Goal: Information Seeking & Learning: Check status

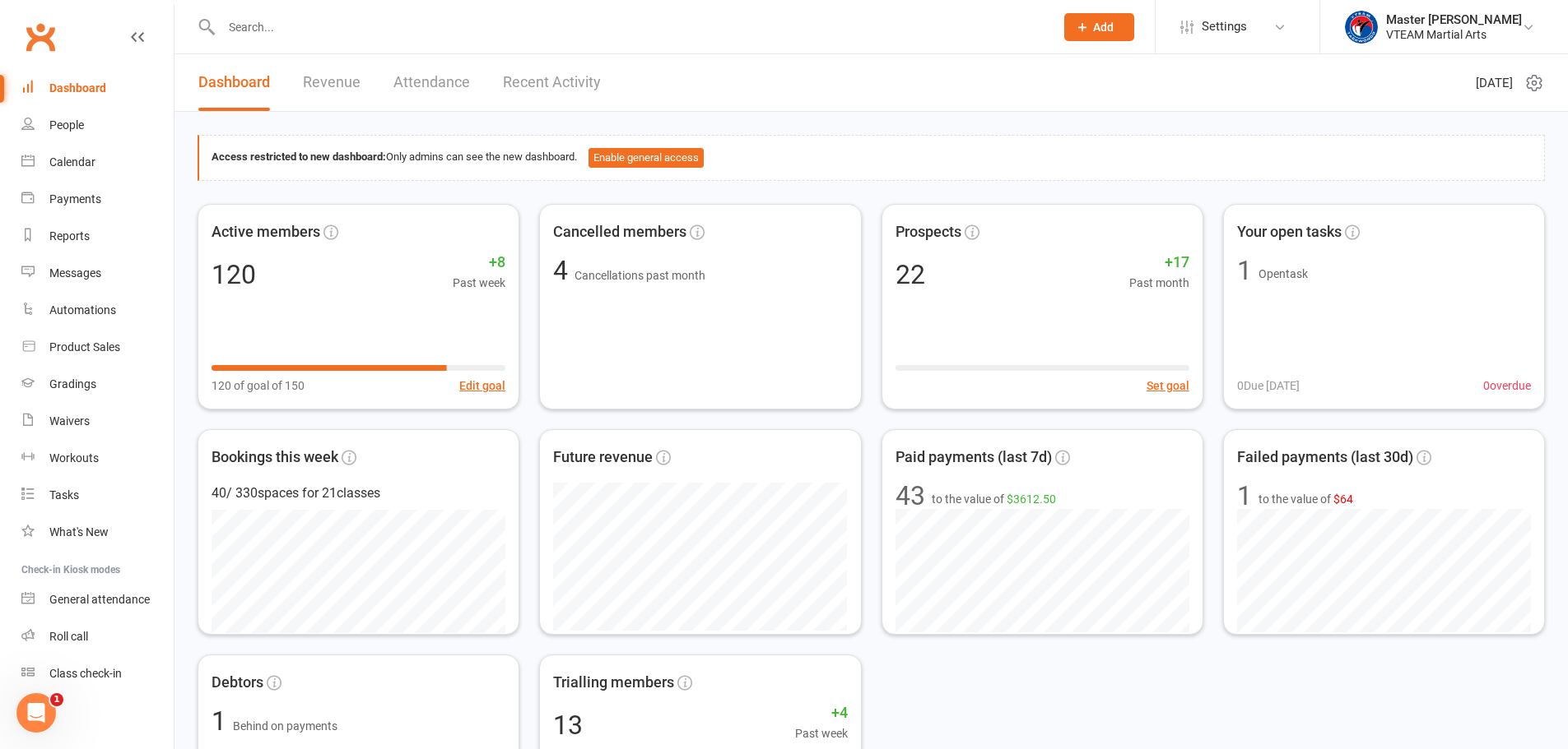
click at [570, 88] on link "Recent Activity" at bounding box center [551, 82] width 98 height 56
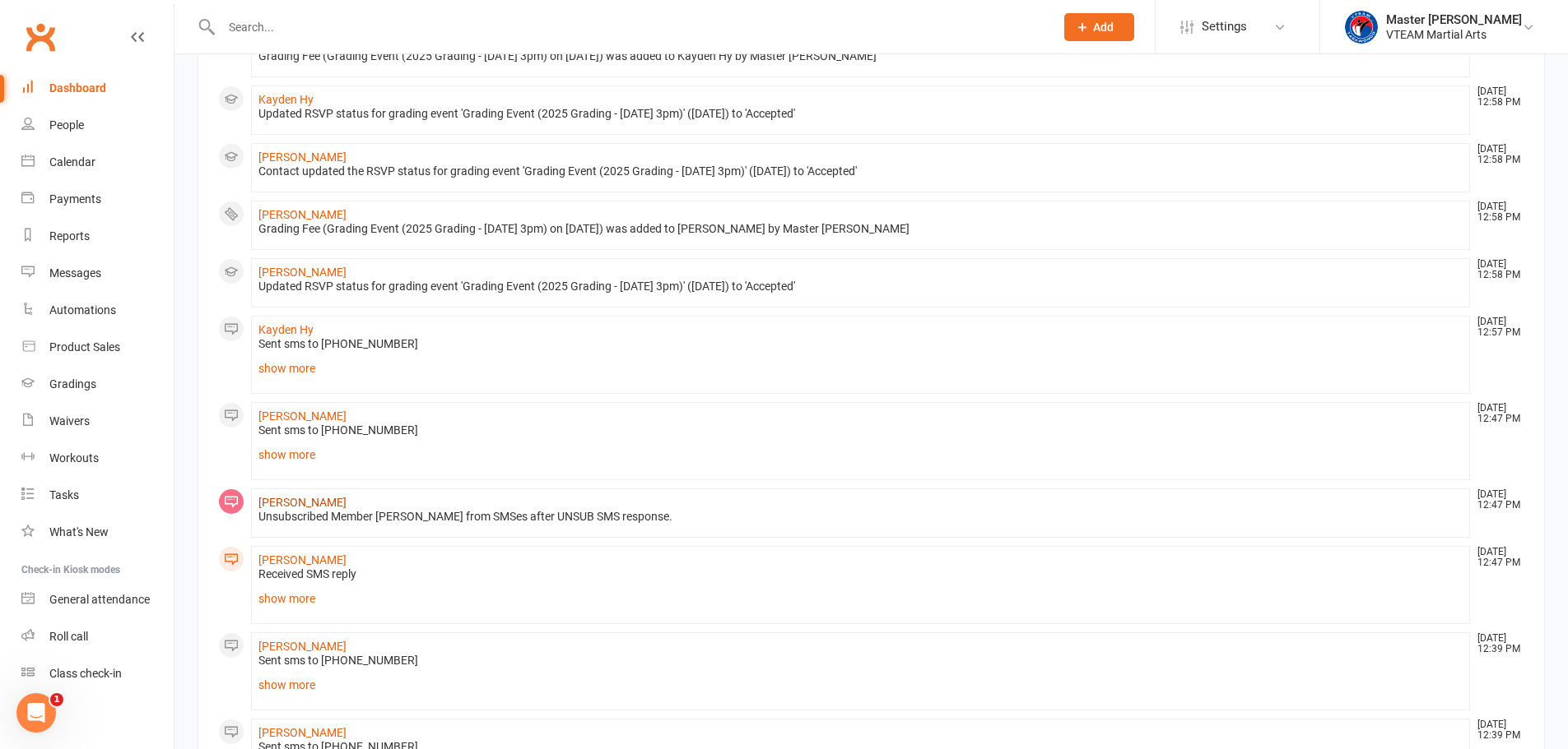
scroll to position [411, 0]
click at [302, 412] on link "[PERSON_NAME]" at bounding box center [302, 412] width 88 height 13
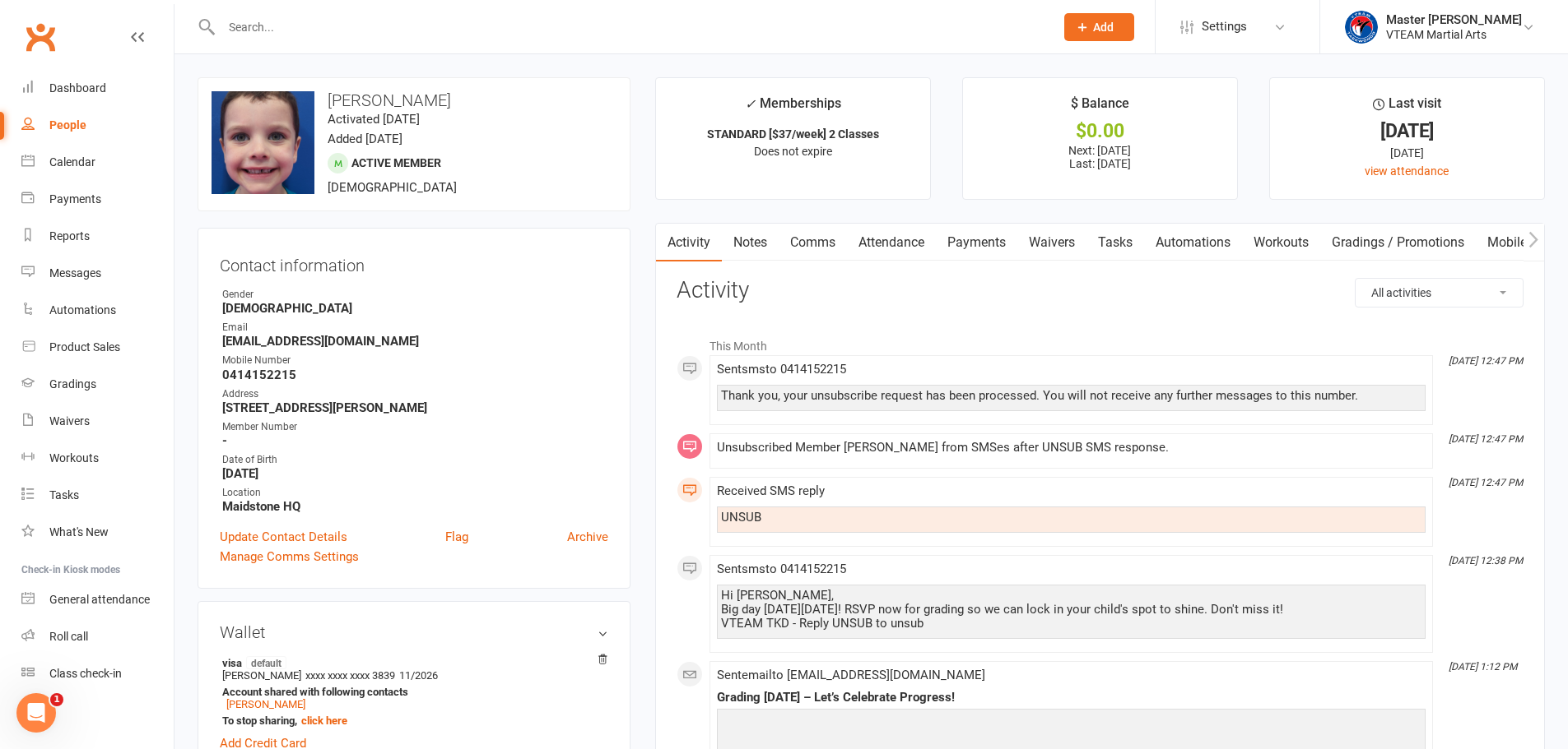
click at [812, 239] on link "Comms" at bounding box center [812, 242] width 68 height 38
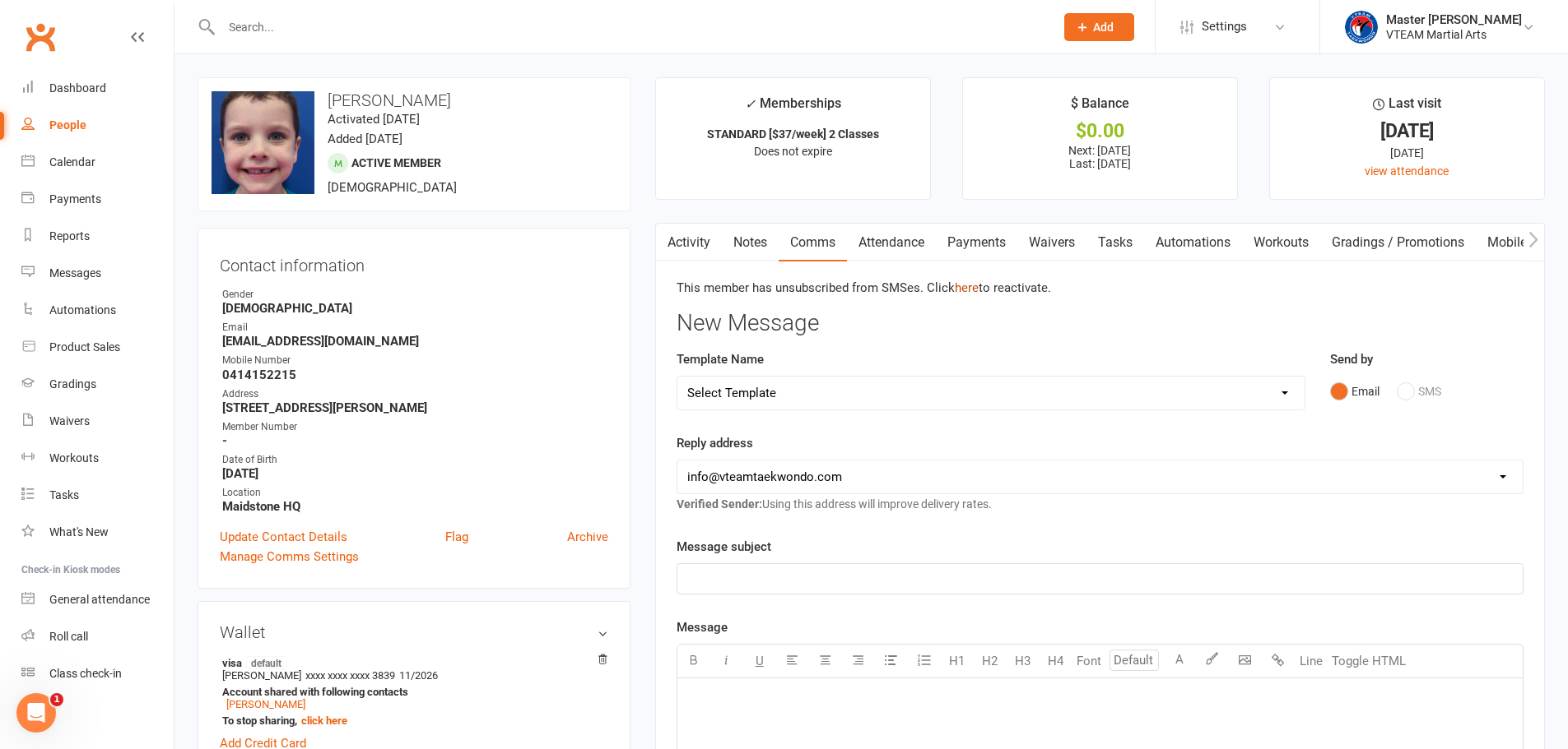
click at [965, 286] on link "here" at bounding box center [967, 288] width 24 height 15
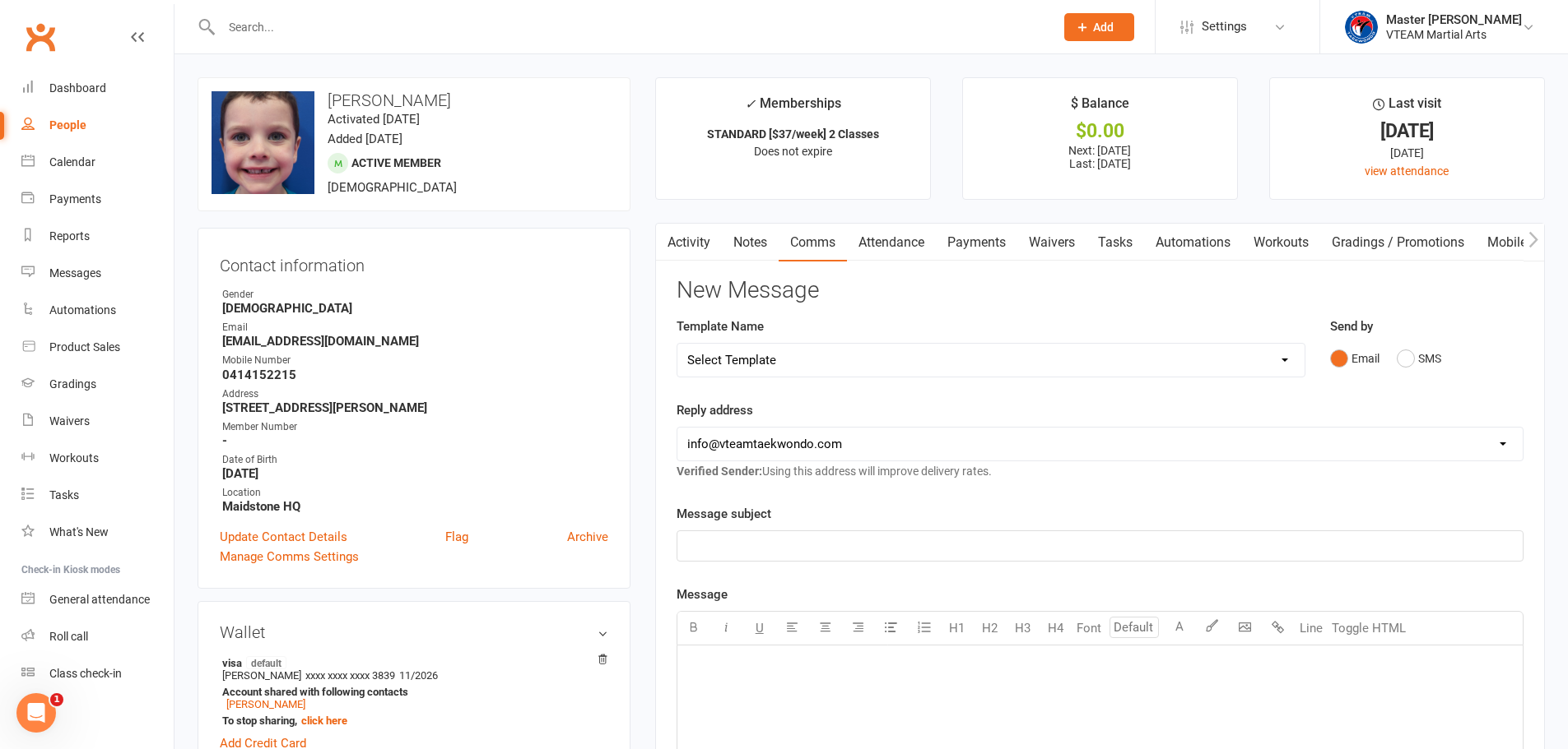
click at [689, 241] on link "Activity" at bounding box center [688, 242] width 66 height 38
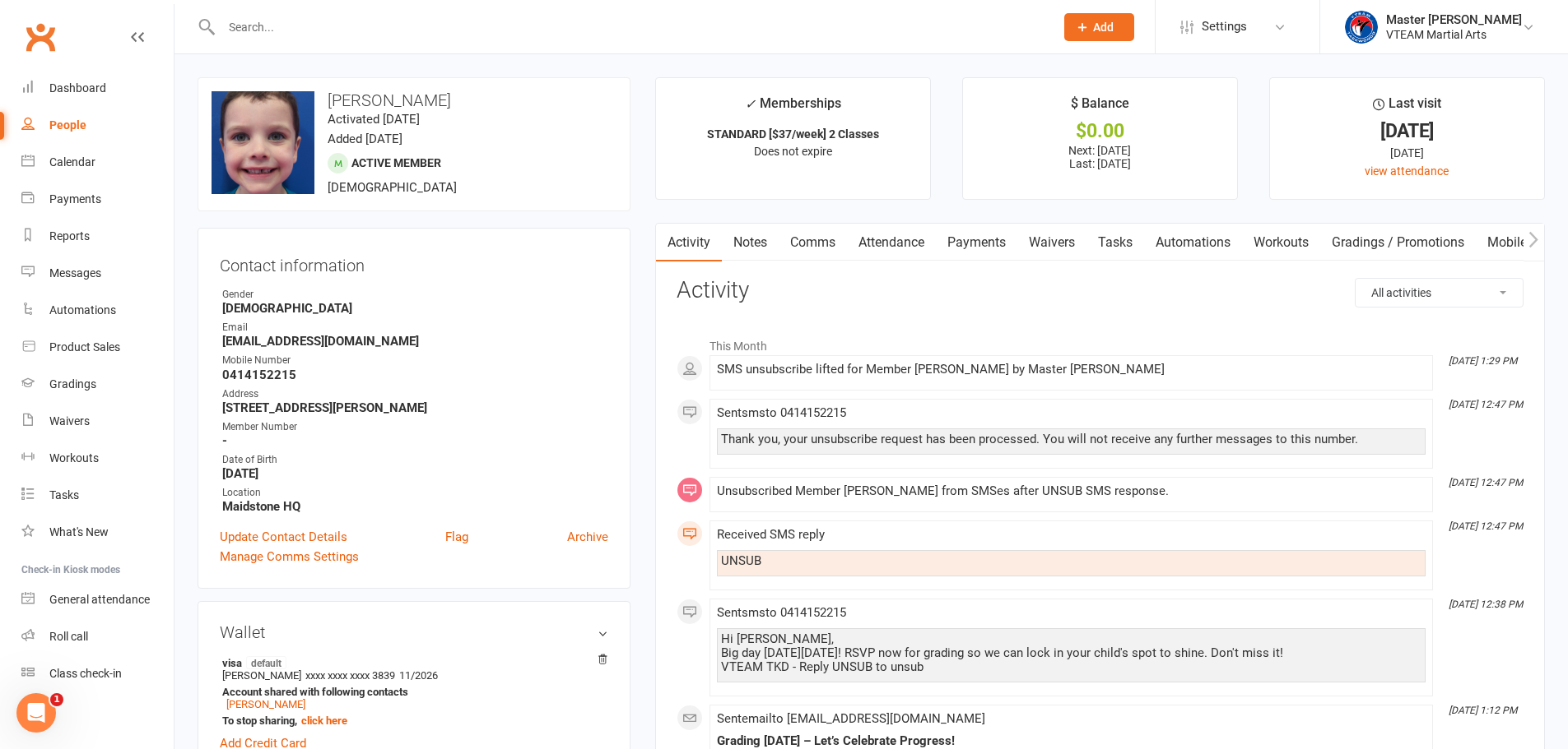
click at [826, 241] on link "Comms" at bounding box center [812, 242] width 68 height 38
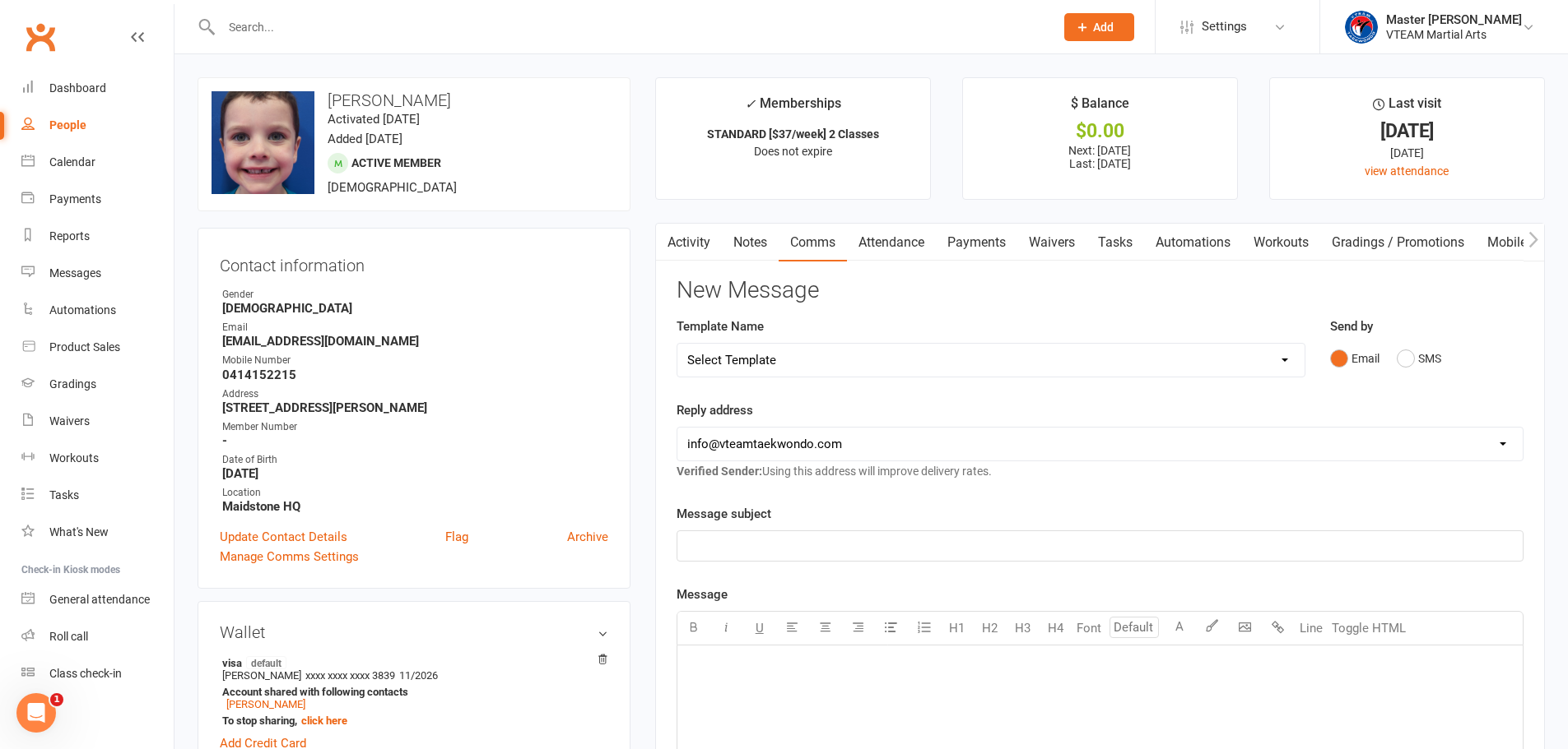
click at [692, 239] on link "Activity" at bounding box center [688, 242] width 66 height 38
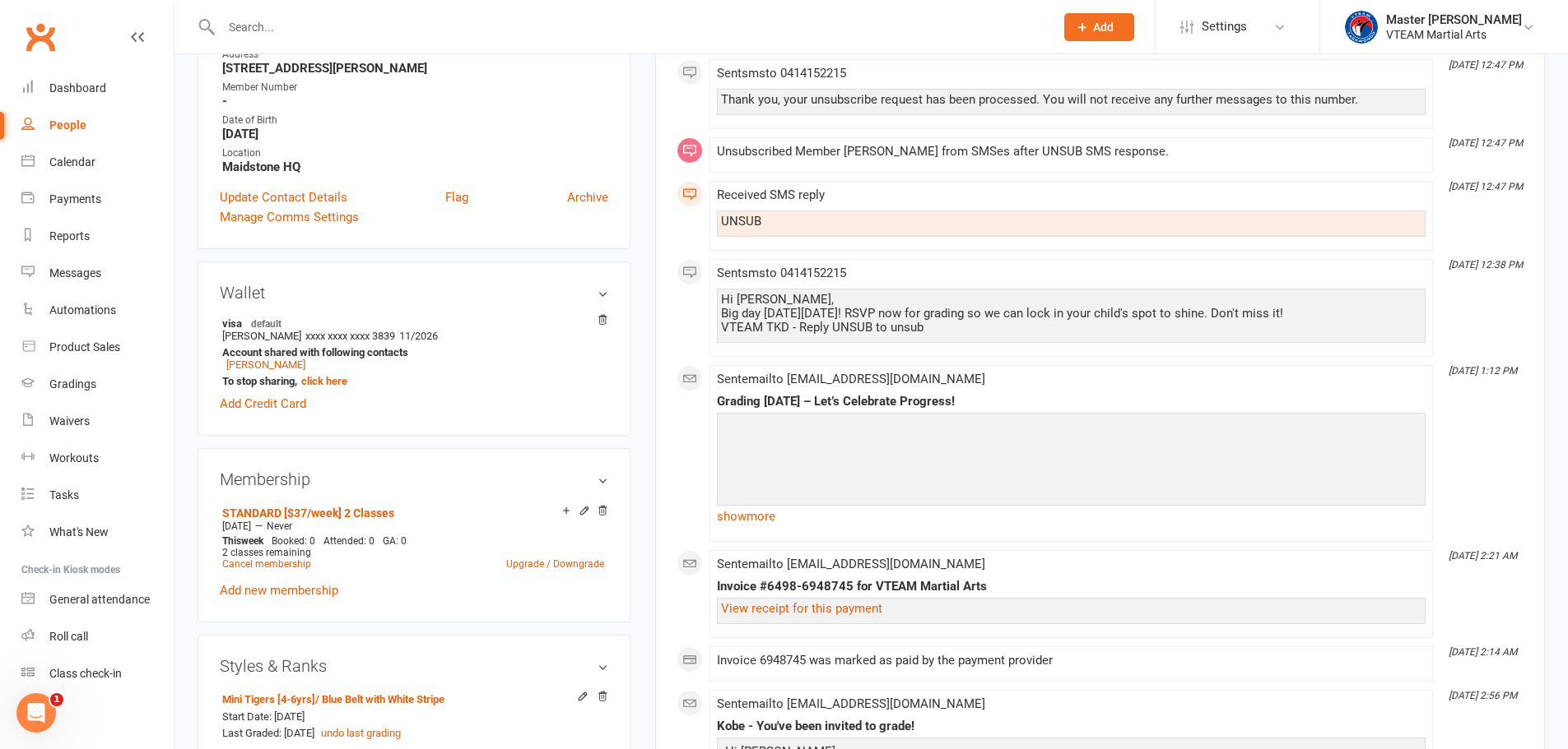
scroll to position [494, 0]
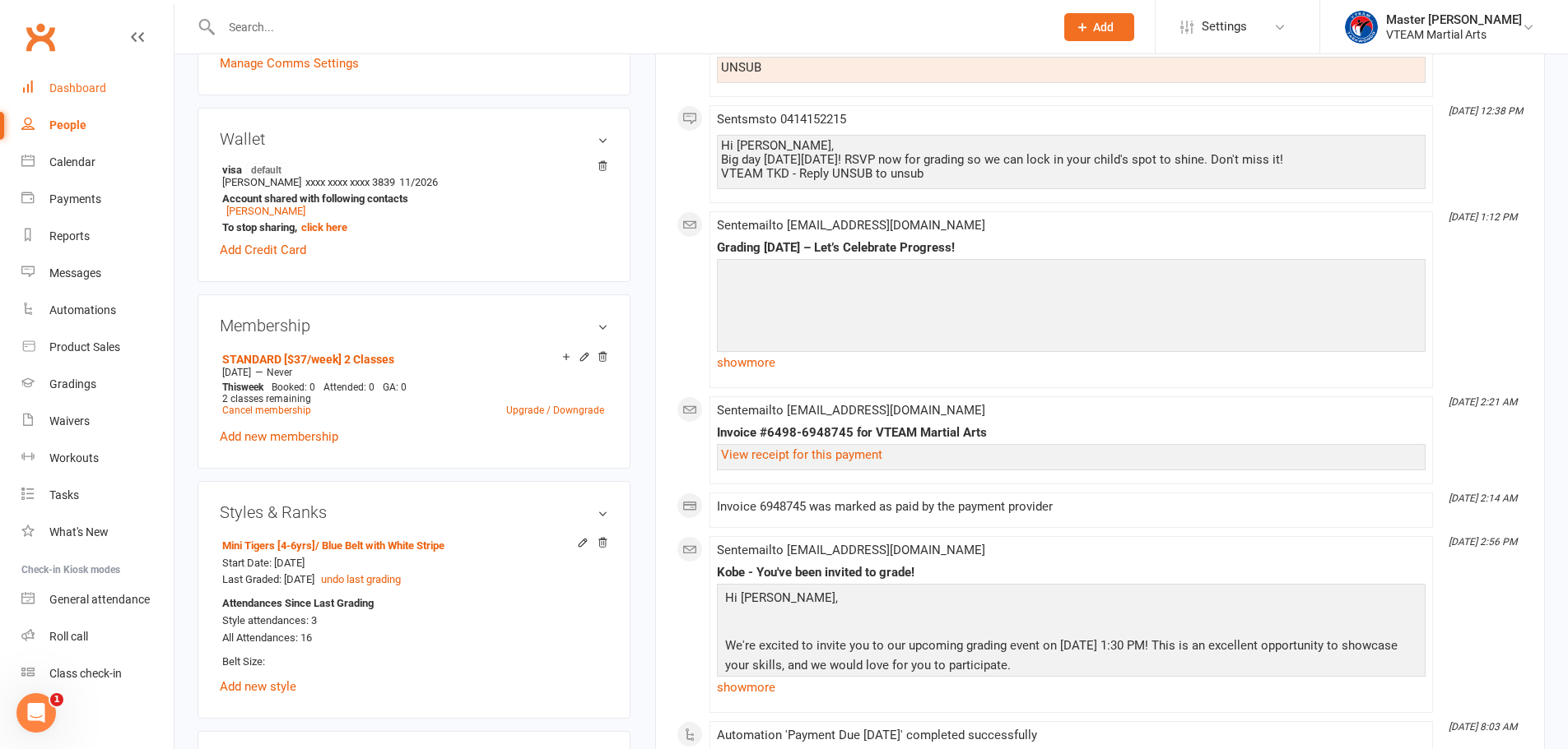
drag, startPoint x: 79, startPoint y: 92, endPoint x: 93, endPoint y: 88, distance: 14.6
click at [79, 92] on div "Dashboard" at bounding box center [77, 88] width 56 height 13
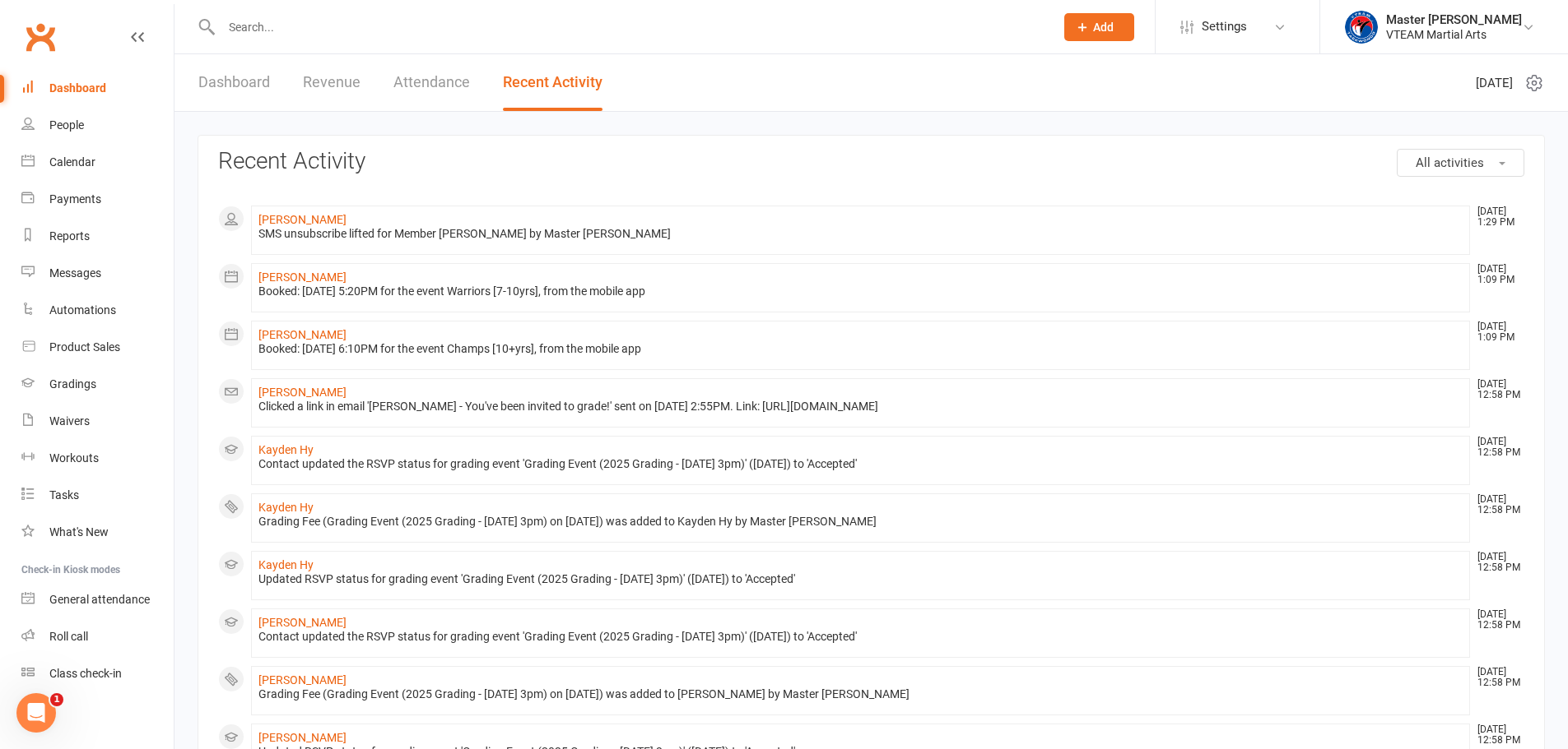
click at [265, 79] on link "Dashboard" at bounding box center [233, 82] width 71 height 56
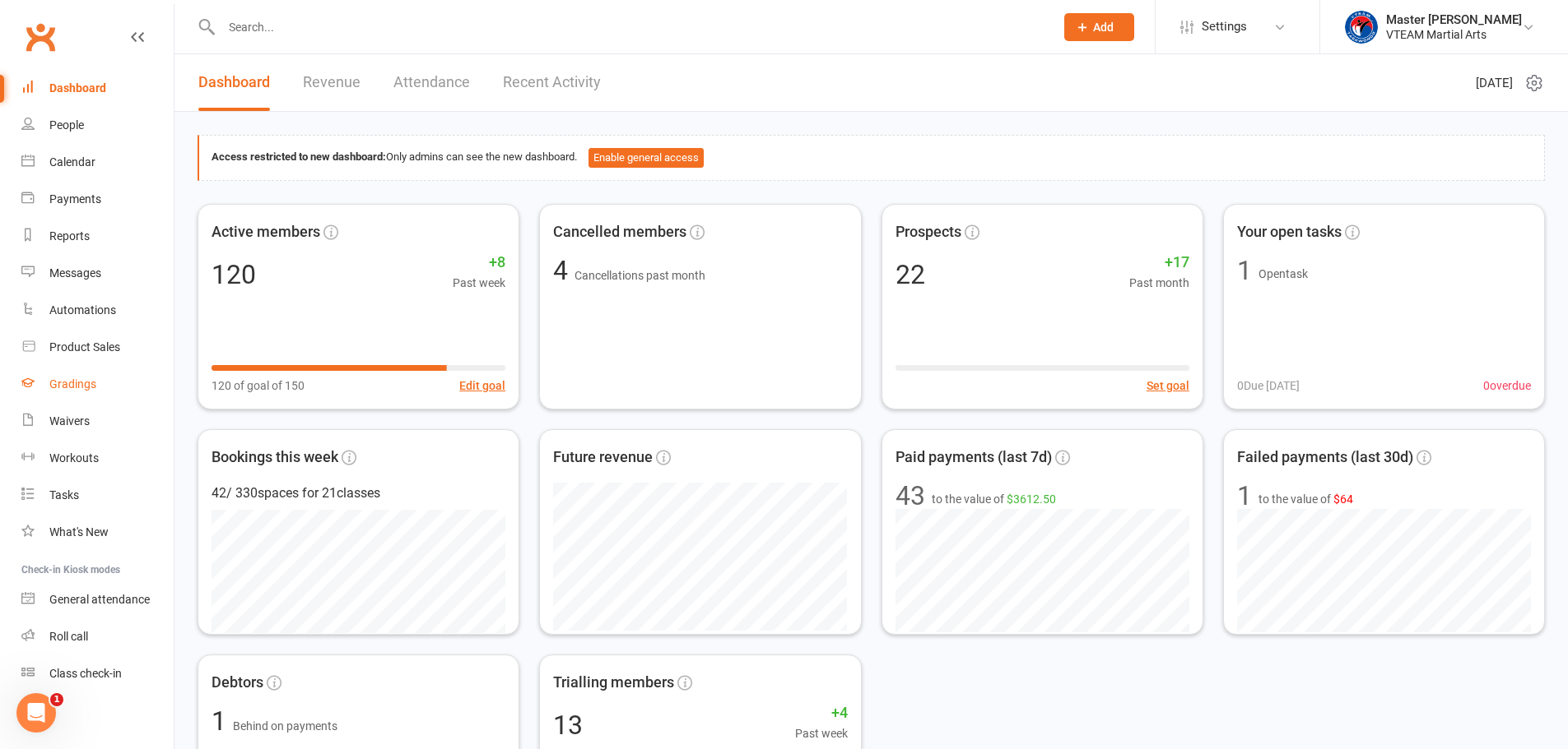
click at [84, 391] on div "Gradings" at bounding box center [72, 384] width 47 height 13
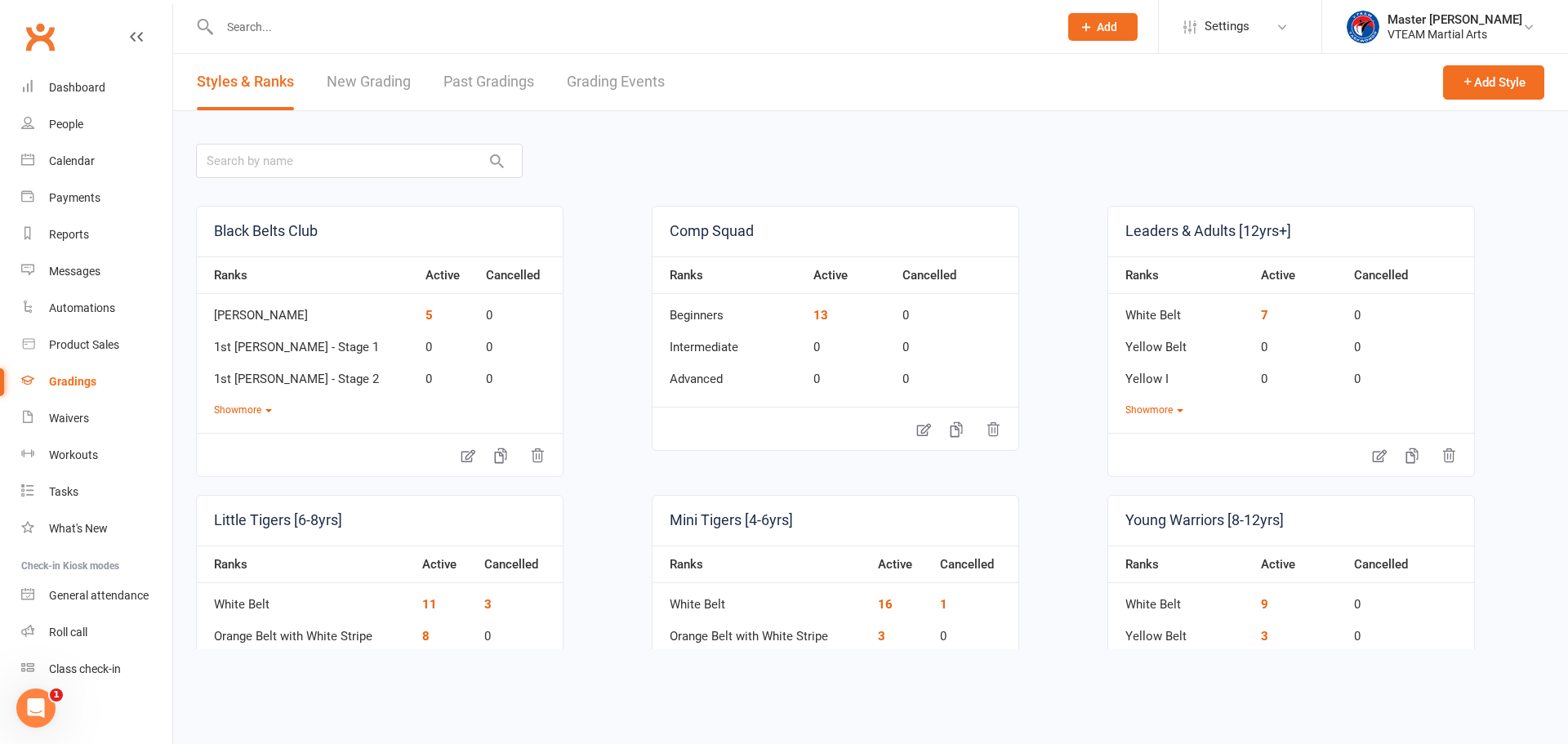
click at [618, 87] on link "Grading Events" at bounding box center [615, 82] width 98 height 56
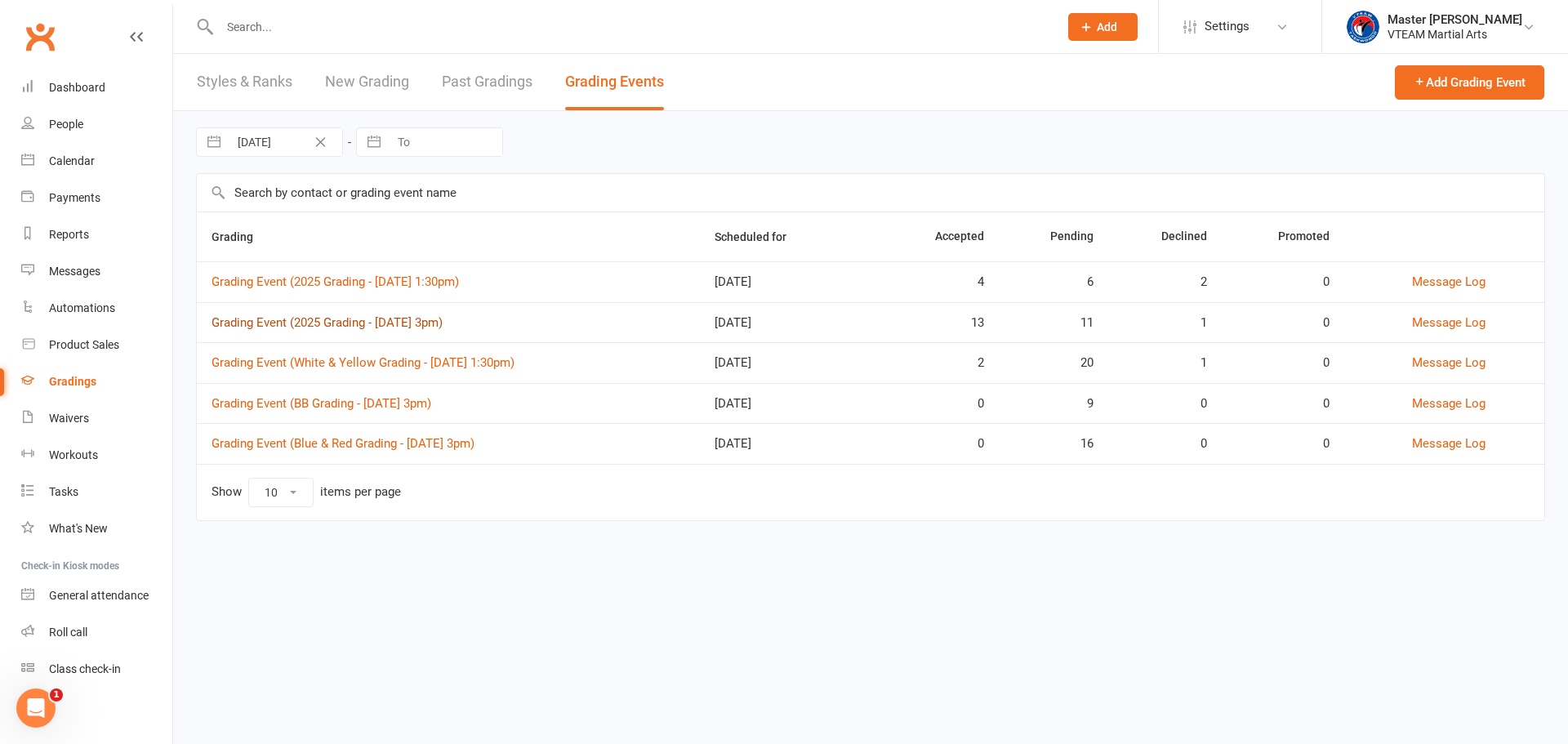
click at [442, 326] on link "Grading Event (2025 Grading - Sat, 16/8 @ 3pm)" at bounding box center [327, 322] width 231 height 15
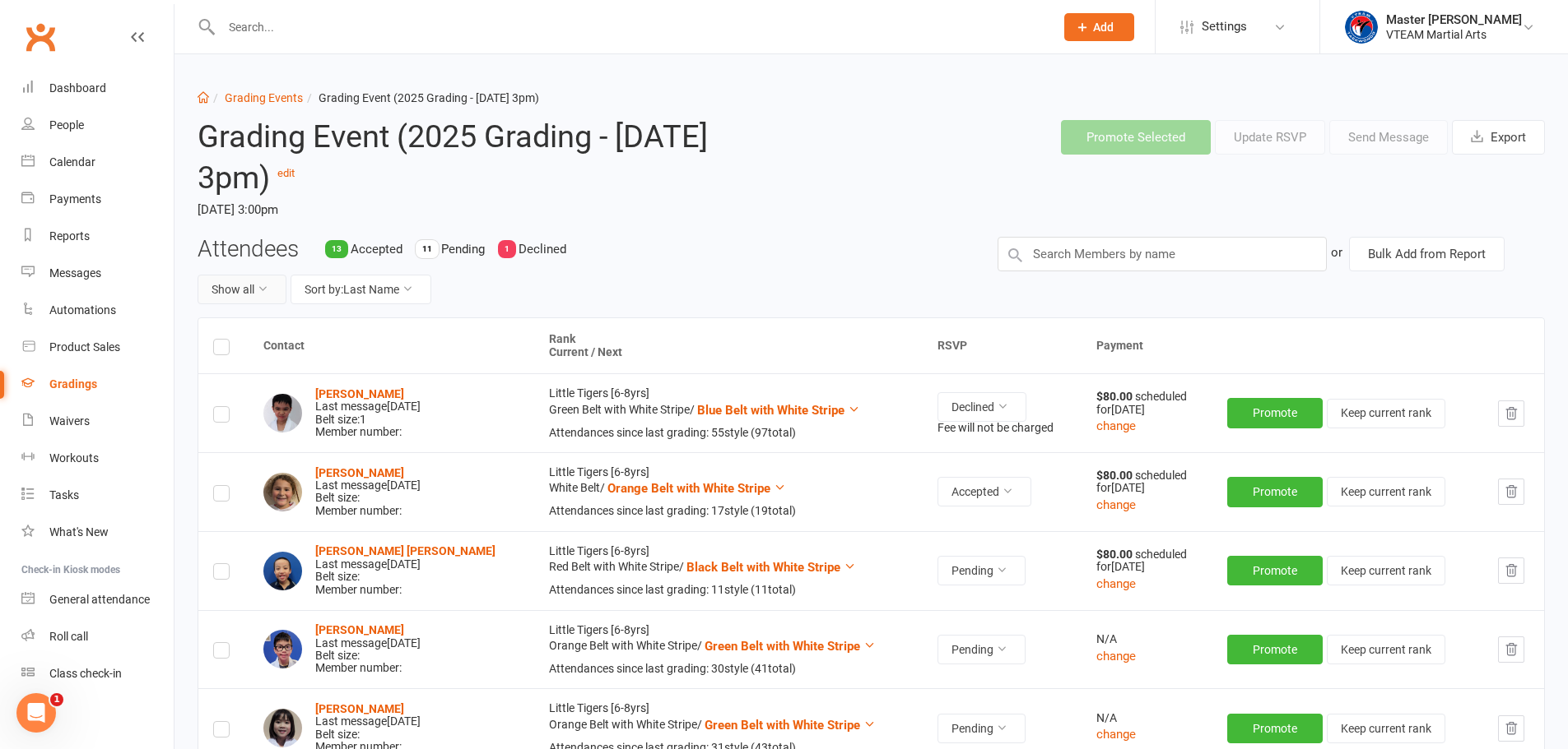
click at [241, 291] on button "Show all" at bounding box center [241, 289] width 89 height 30
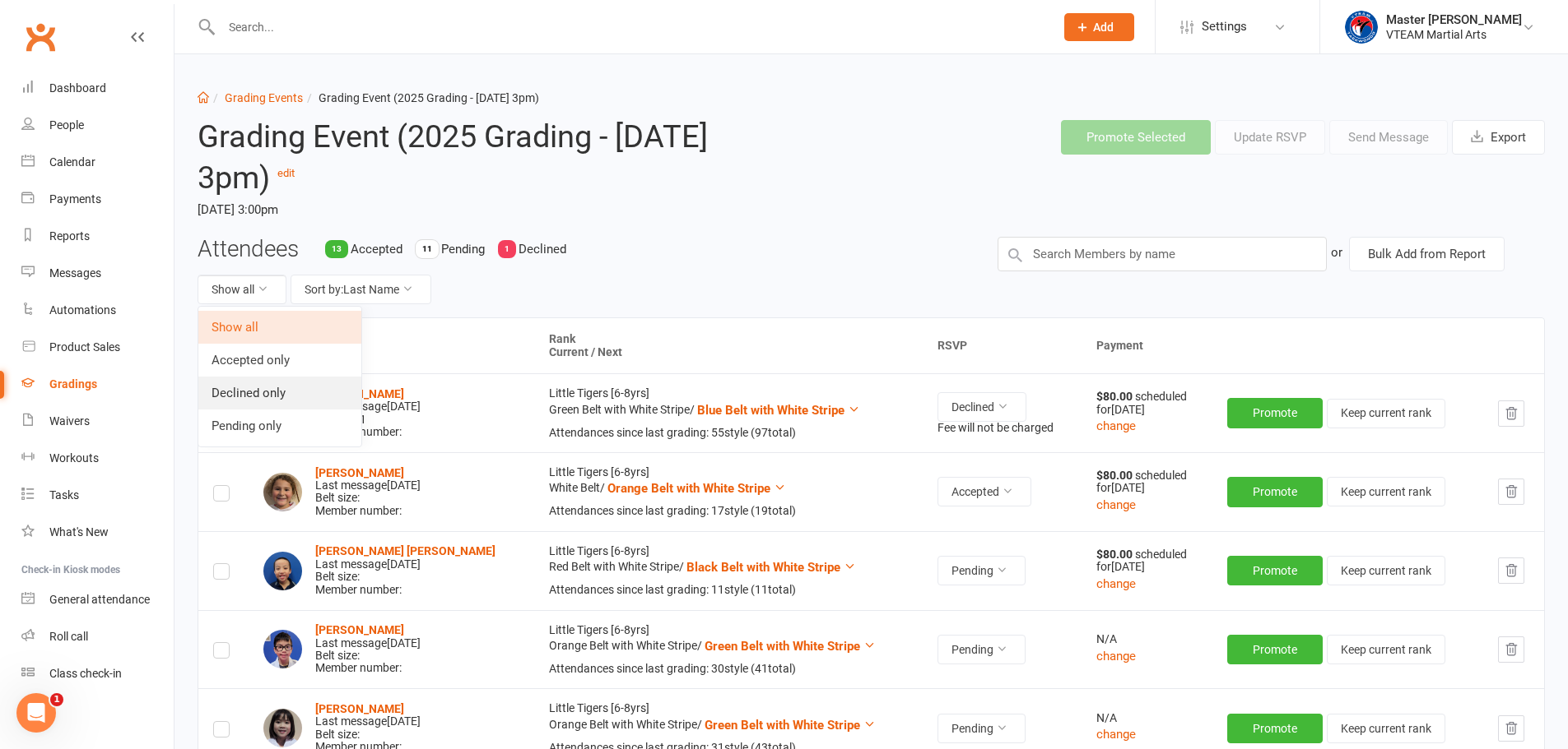
click at [237, 390] on link "Declined only" at bounding box center [279, 393] width 163 height 33
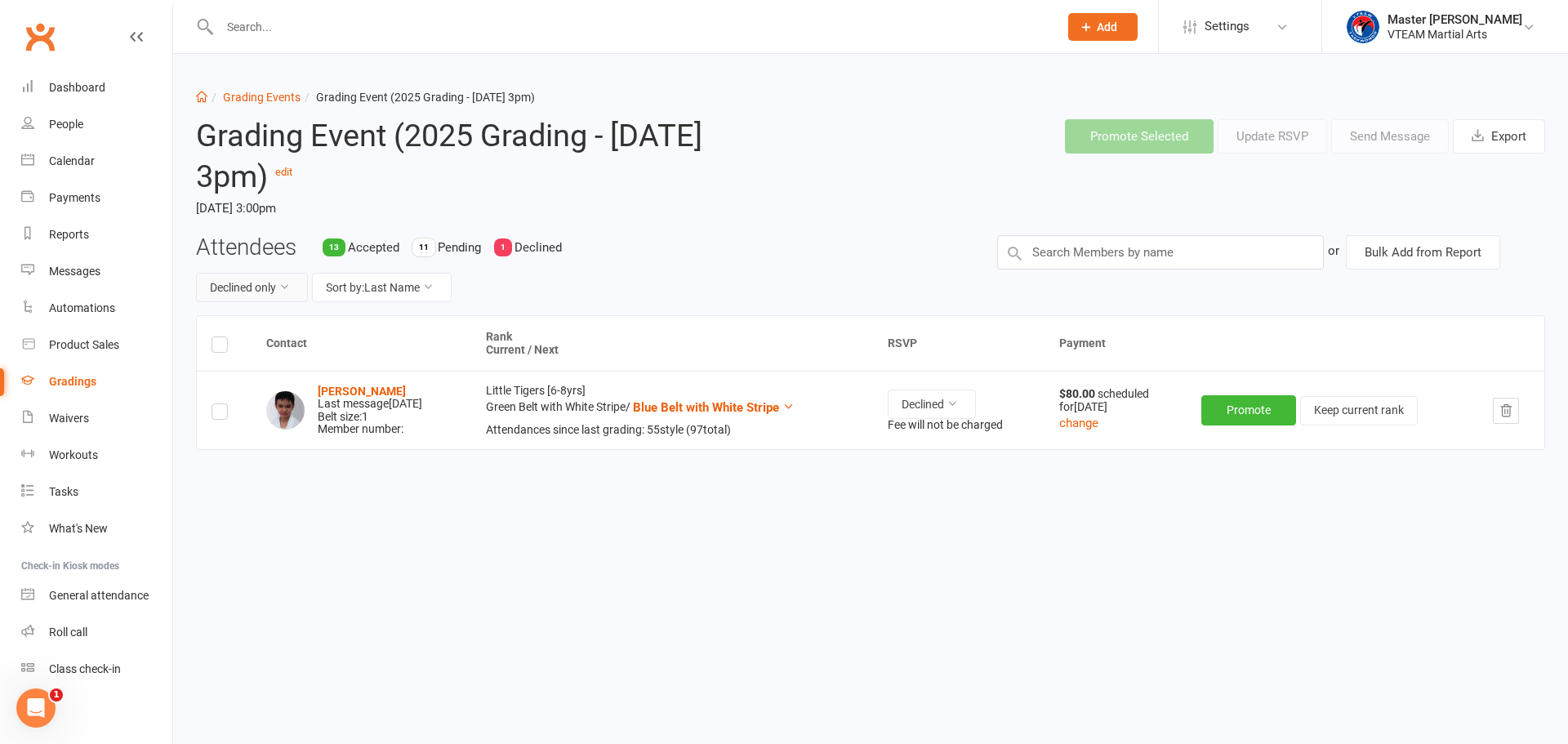
click at [279, 296] on button "Declined only" at bounding box center [252, 287] width 112 height 29
click at [212, 415] on link "Pending only" at bounding box center [228, 423] width 162 height 33
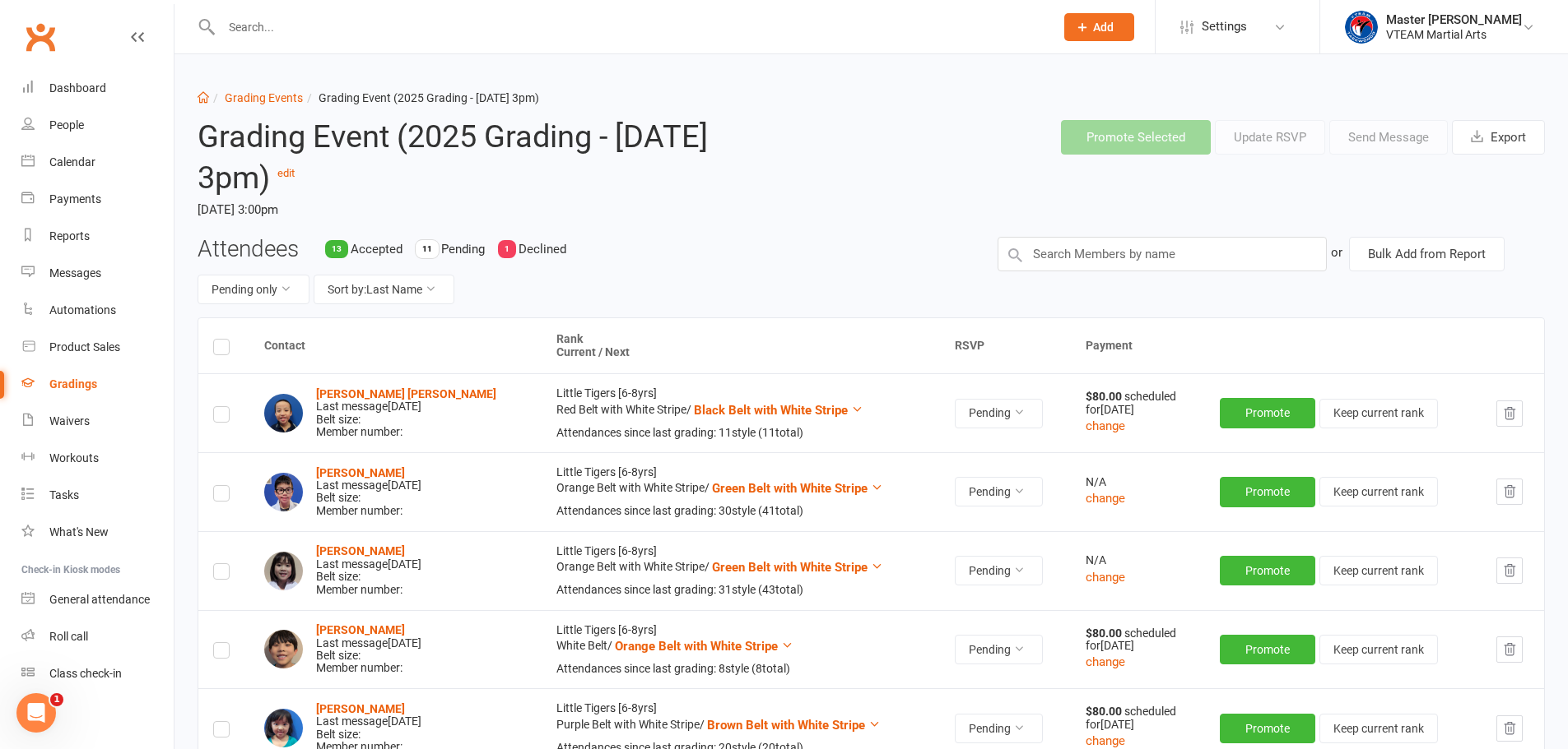
click at [831, 264] on div "Attendees 13 Accepted 11 Pending 1 Declined Pending only Sort by: Last Name" at bounding box center [585, 277] width 800 height 81
click at [280, 102] on link "Grading Events" at bounding box center [264, 98] width 79 height 13
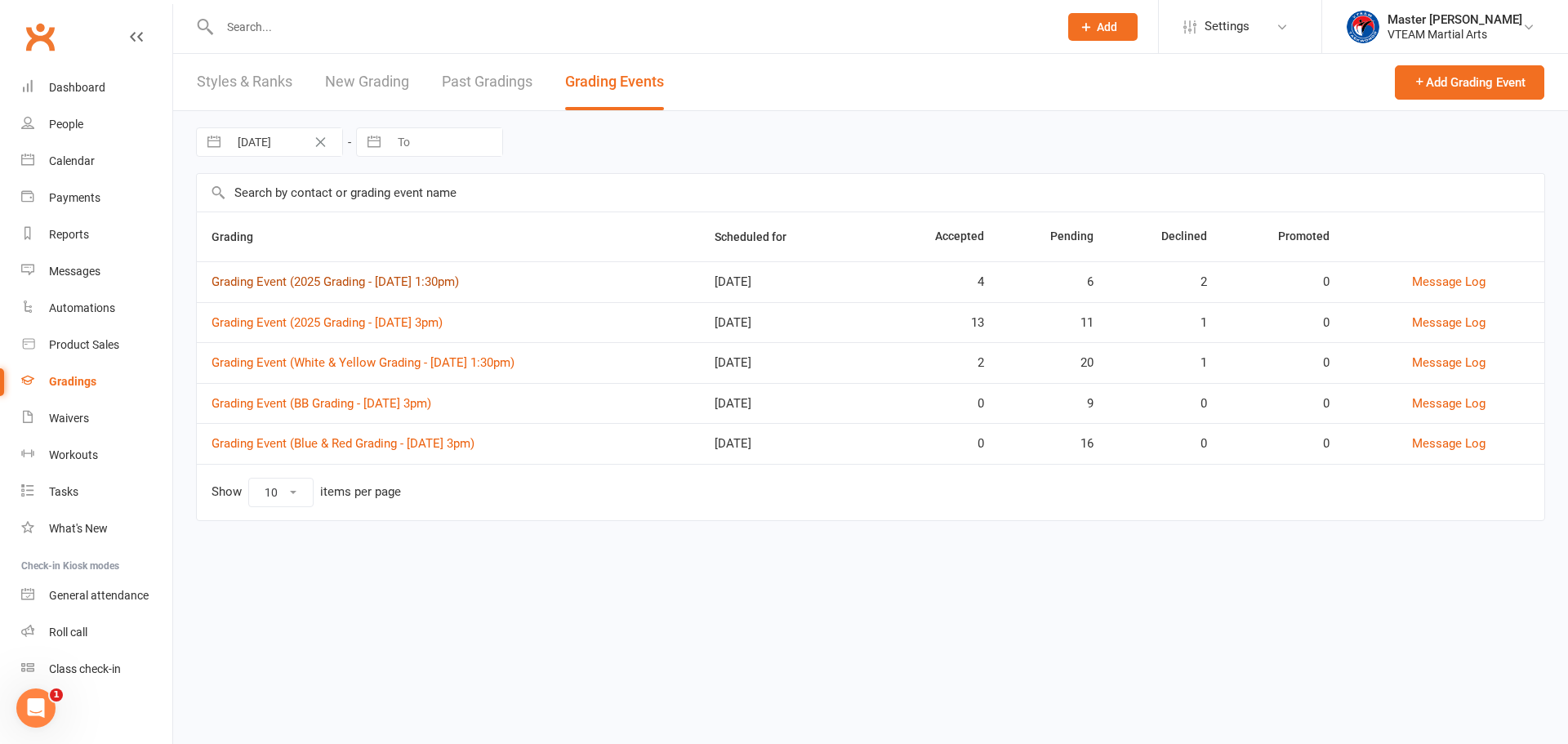
click at [459, 283] on link "Grading Event (2025 Grading - Sat, 16/8 @ 1:30pm)" at bounding box center [335, 282] width 248 height 15
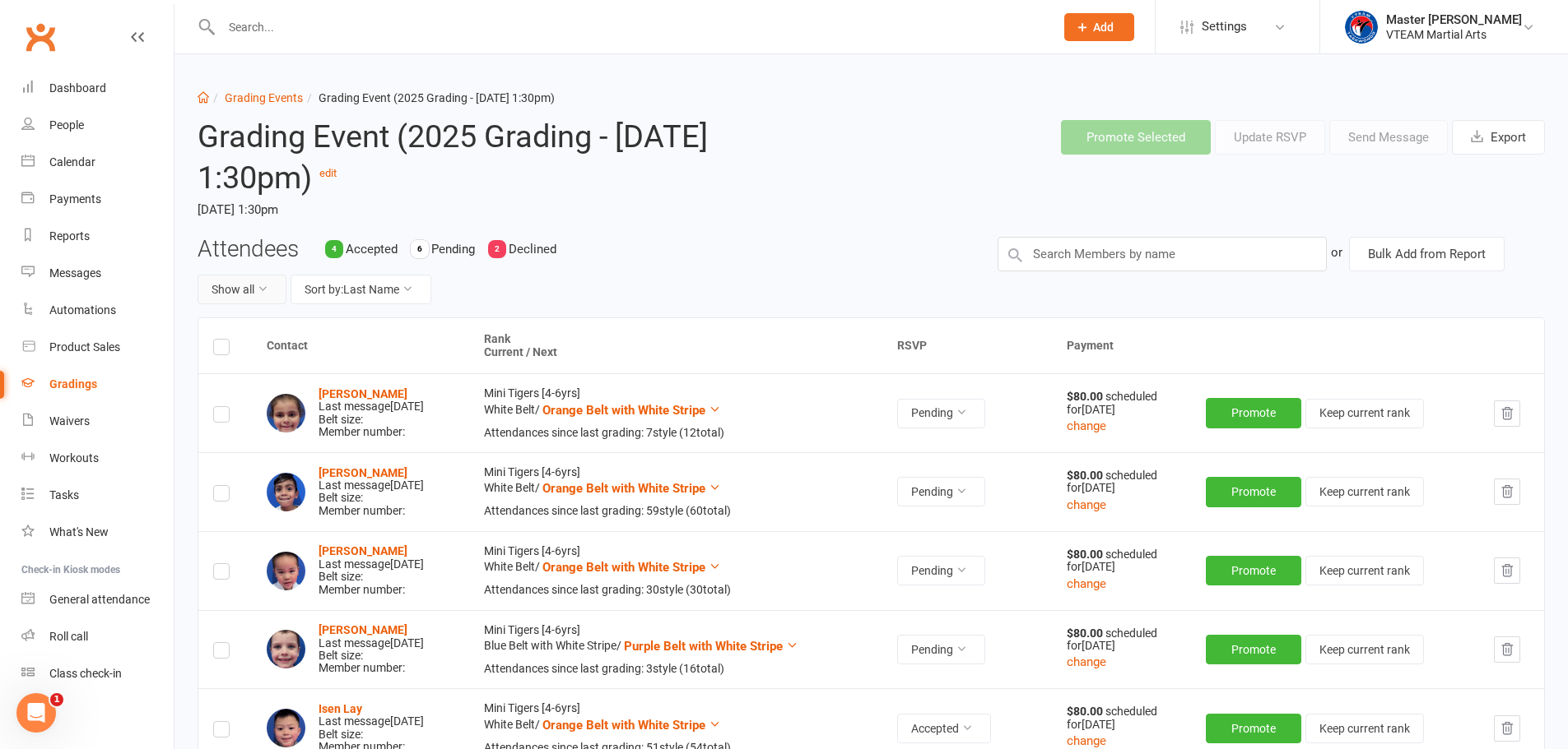
click at [254, 296] on button "Show all" at bounding box center [241, 289] width 89 height 30
click at [253, 429] on link "Pending only" at bounding box center [279, 426] width 163 height 33
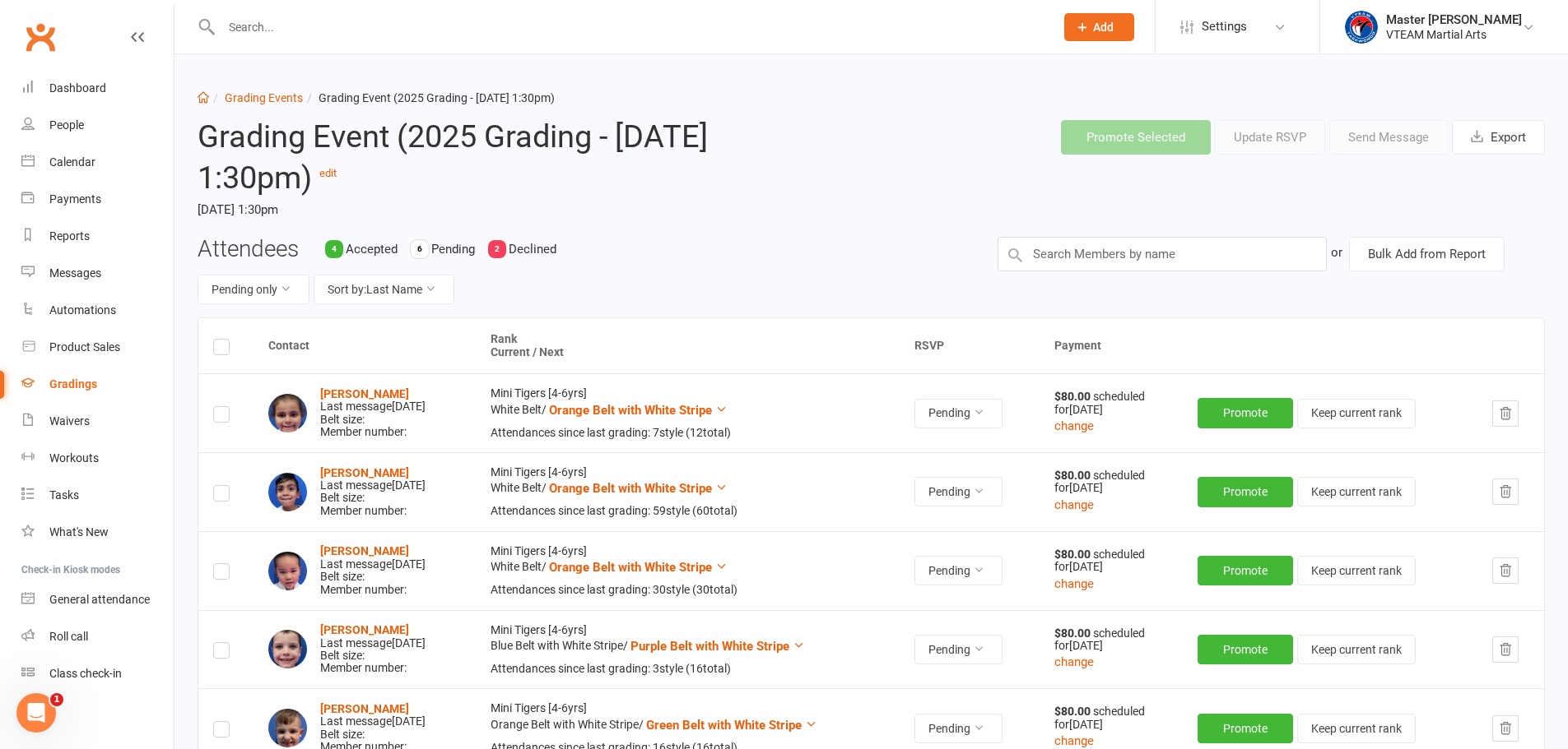
click at [737, 265] on div "Attendees 4 Accepted 6 Pending 2 Declined Pending only Sort by: Last Name" at bounding box center [585, 277] width 800 height 81
click at [361, 393] on strong "Marly Attalla" at bounding box center [364, 394] width 89 height 13
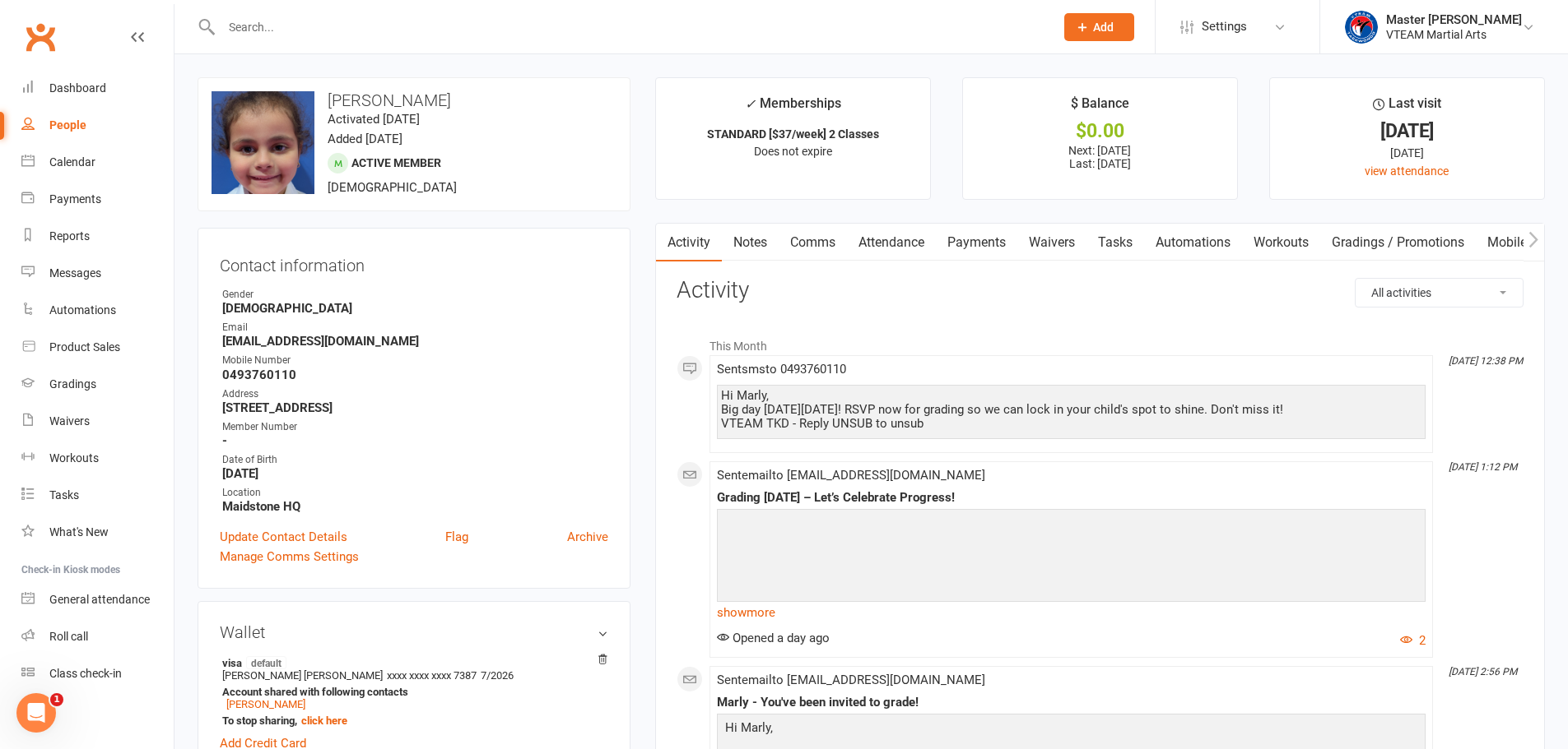
click at [834, 242] on link "Comms" at bounding box center [812, 242] width 68 height 38
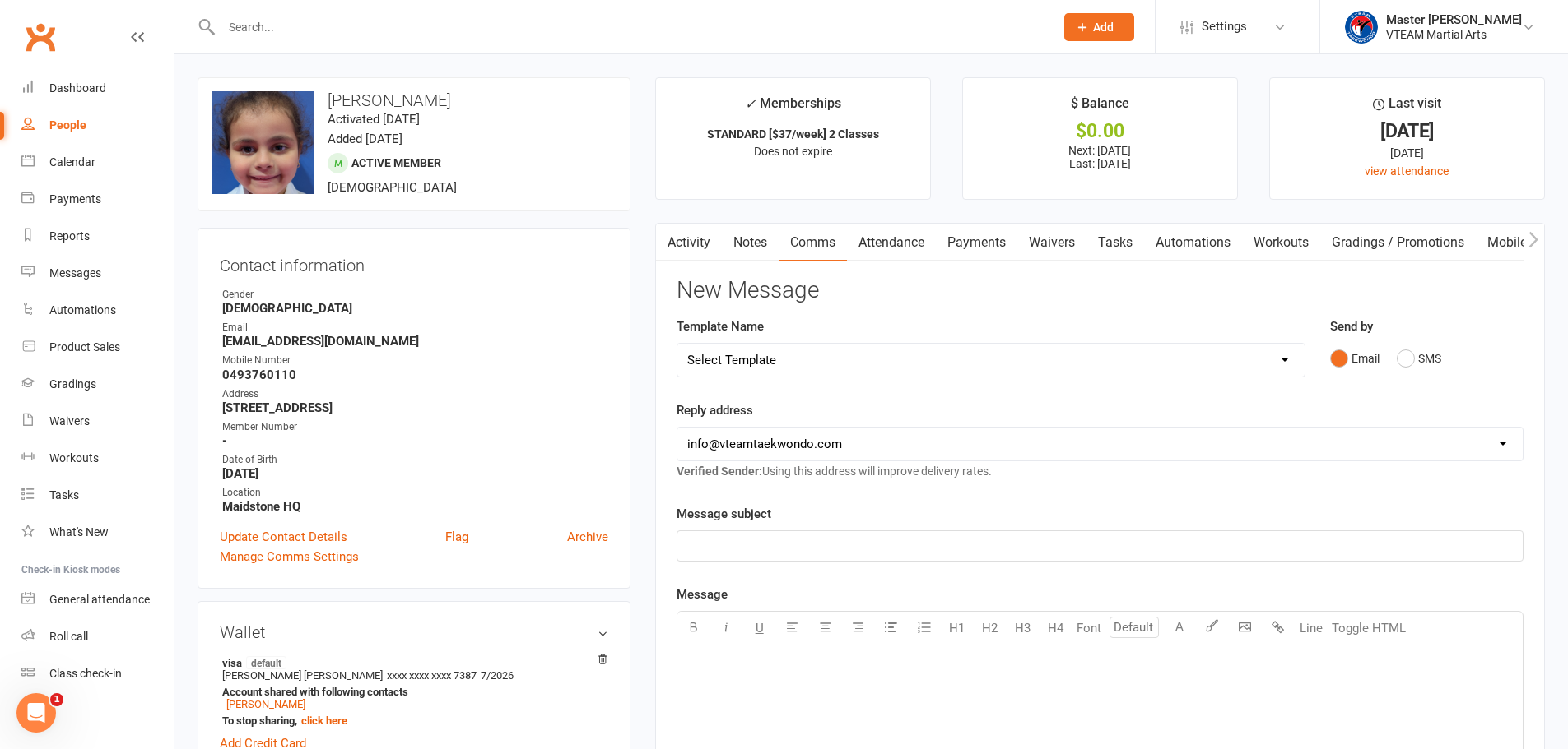
drag, startPoint x: 689, startPoint y: 245, endPoint x: 722, endPoint y: 252, distance: 33.7
click at [695, 245] on link "Activity" at bounding box center [688, 242] width 66 height 38
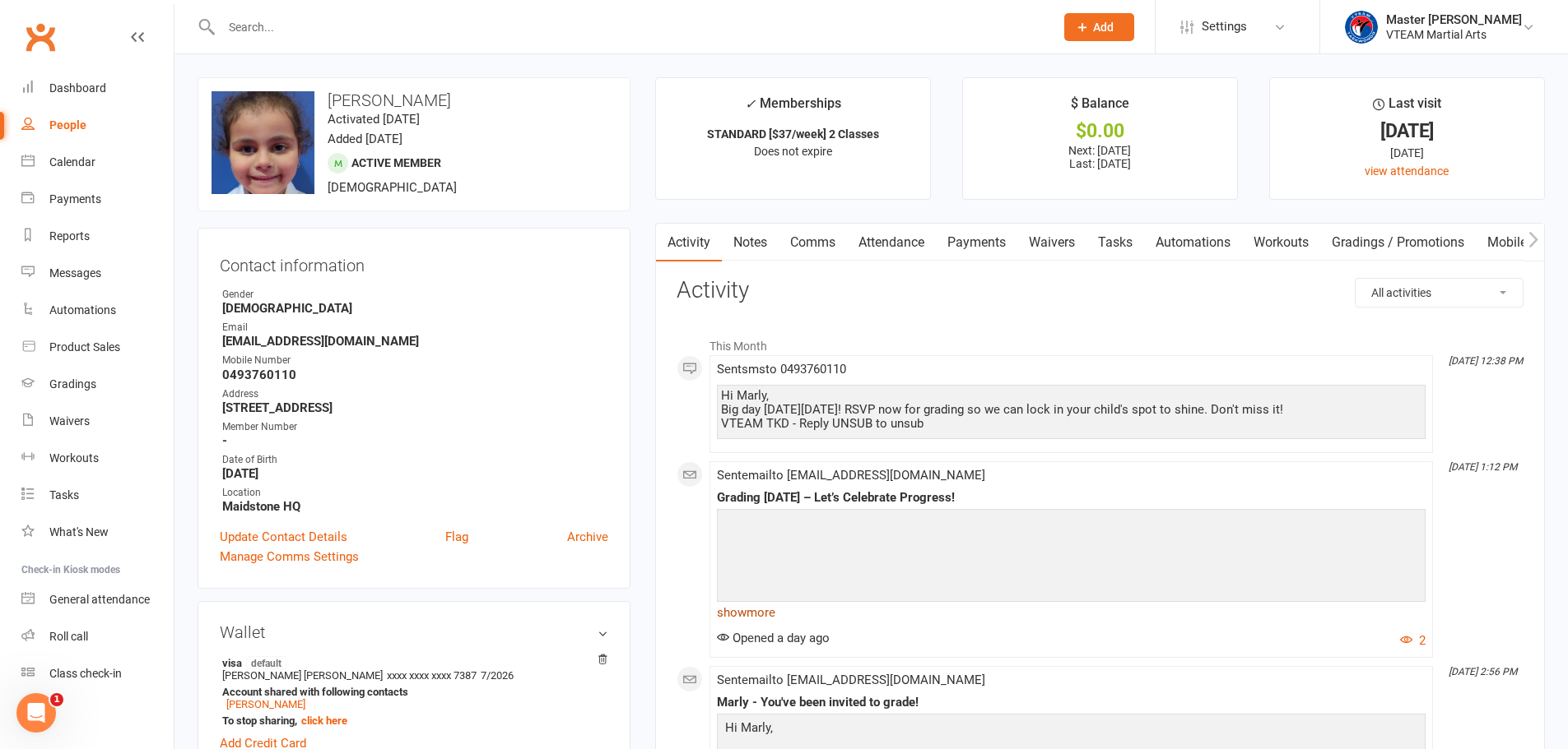
click at [748, 603] on link "show more" at bounding box center [1071, 612] width 709 height 23
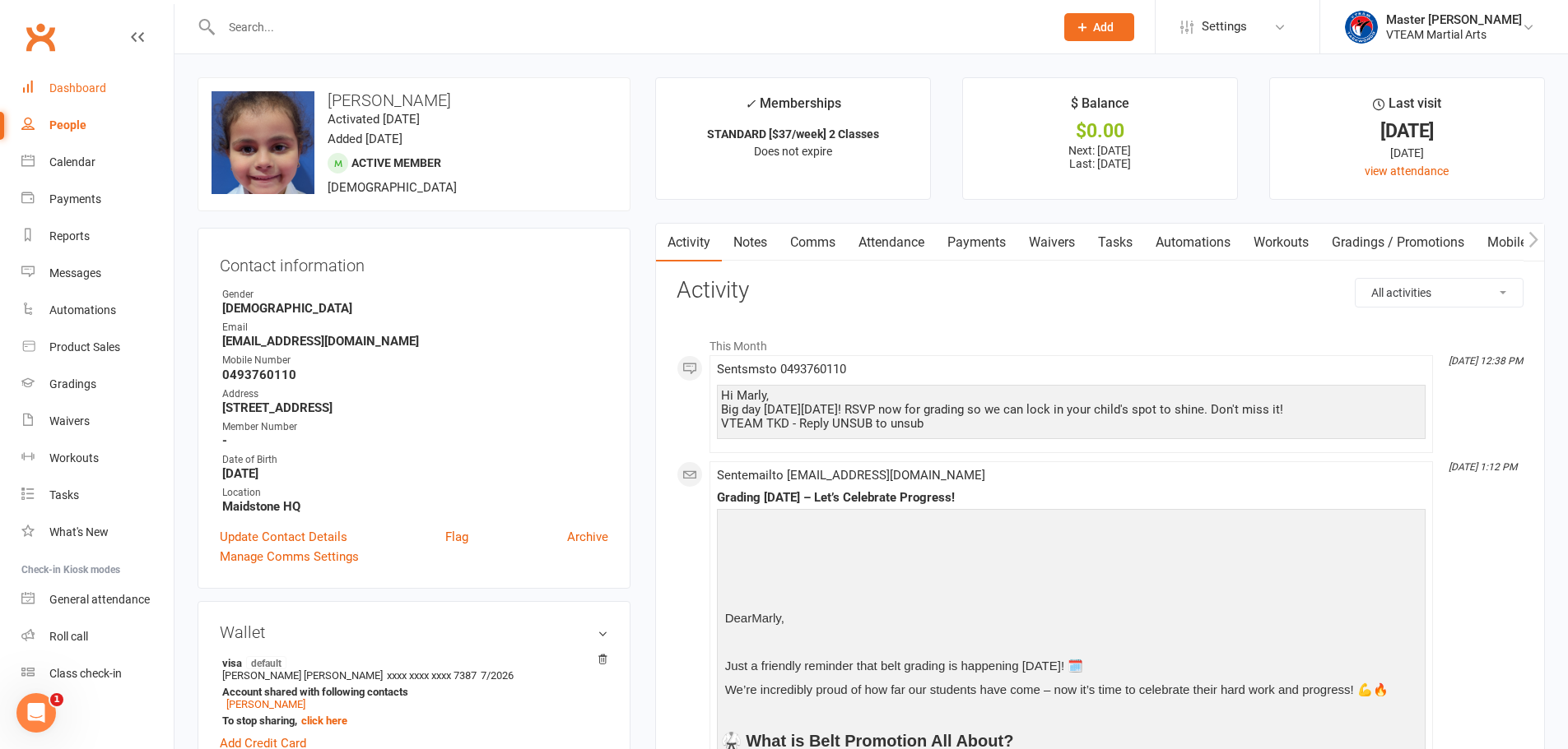
click at [71, 93] on div "Dashboard" at bounding box center [77, 88] width 56 height 13
